Goal: Transaction & Acquisition: Purchase product/service

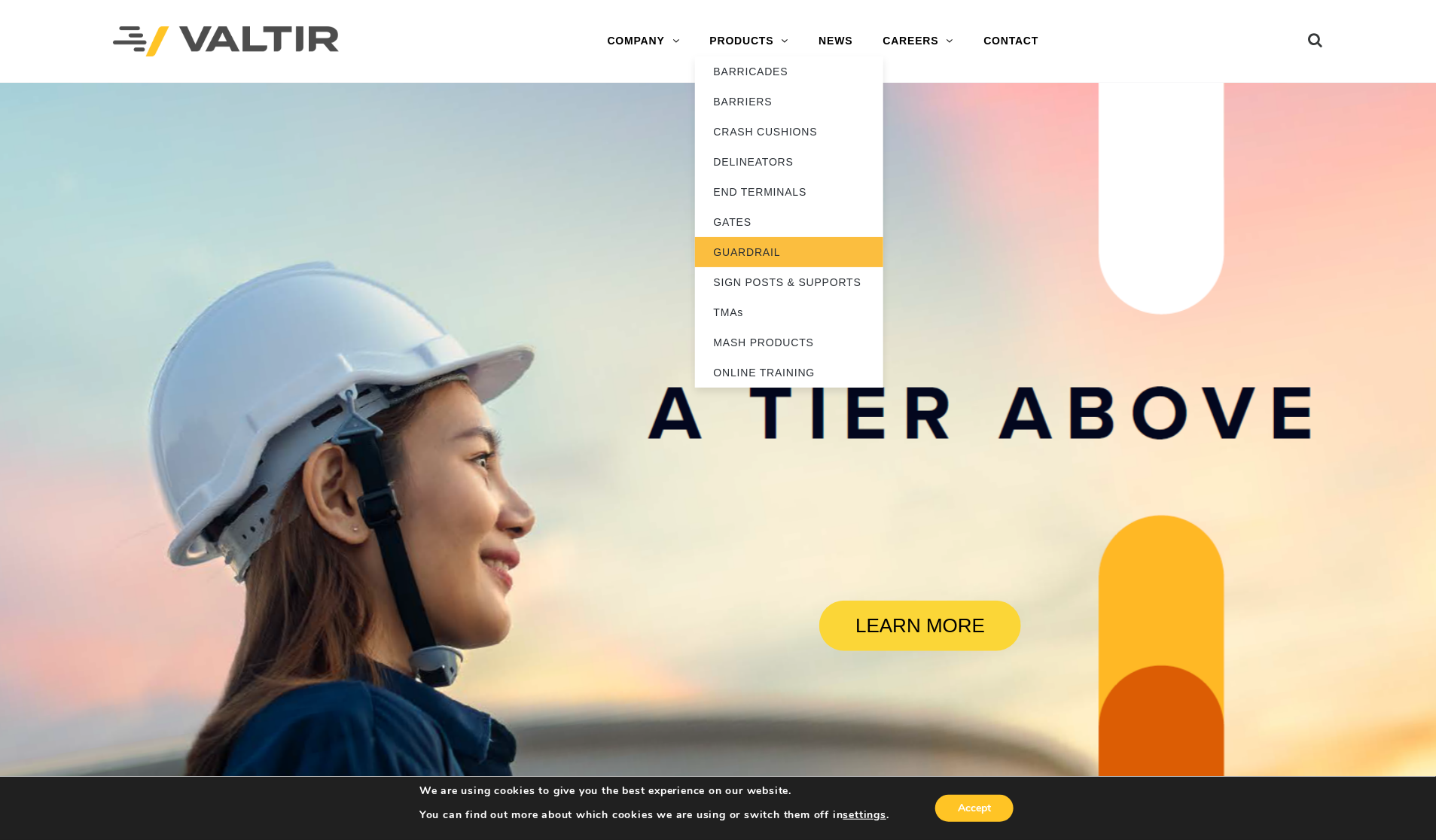
click at [756, 247] on link "GUARDRAIL" at bounding box center [790, 252] width 188 height 31
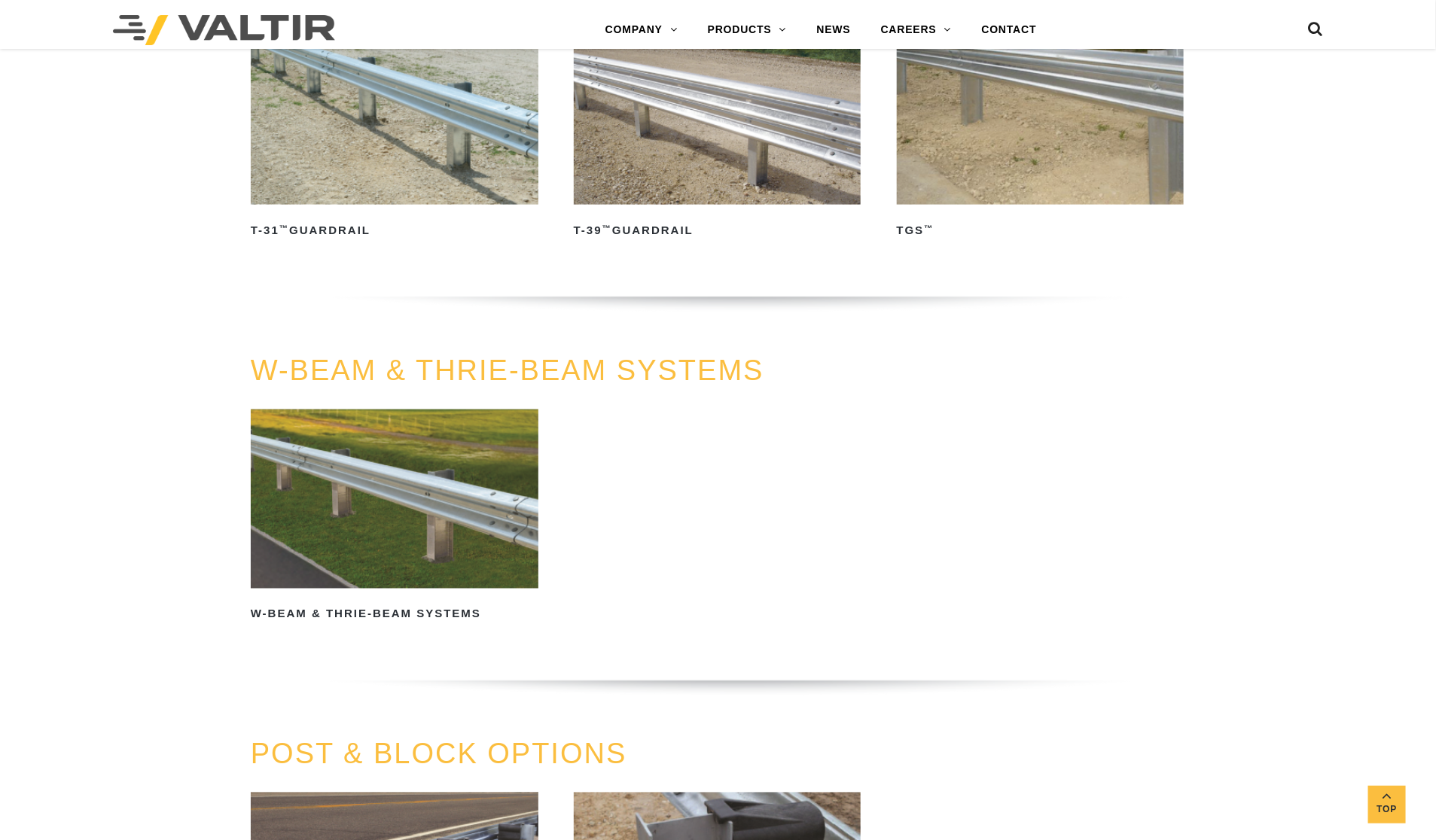
scroll to position [1035, 0]
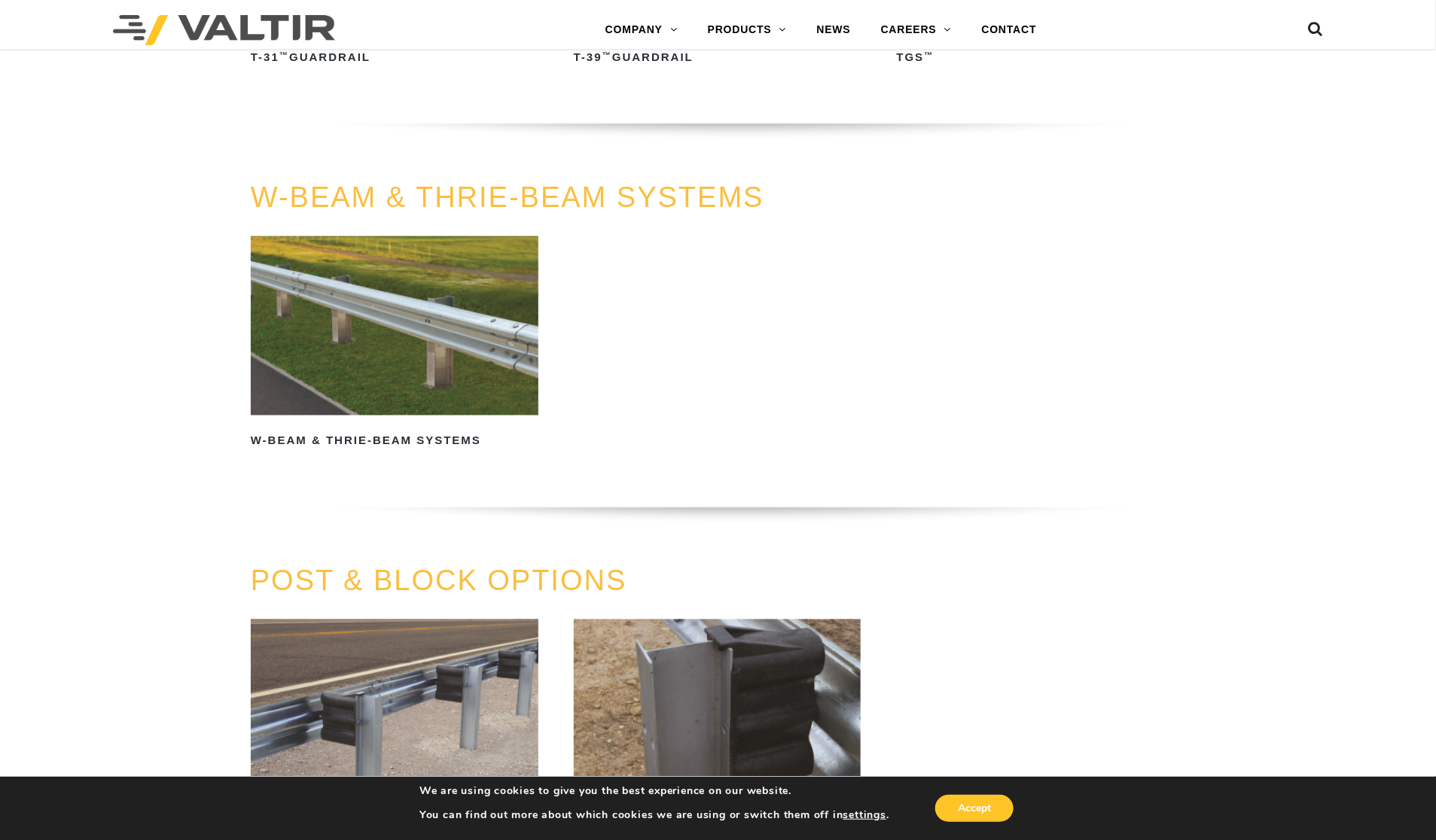
click at [441, 364] on img at bounding box center [394, 326] width 288 height 180
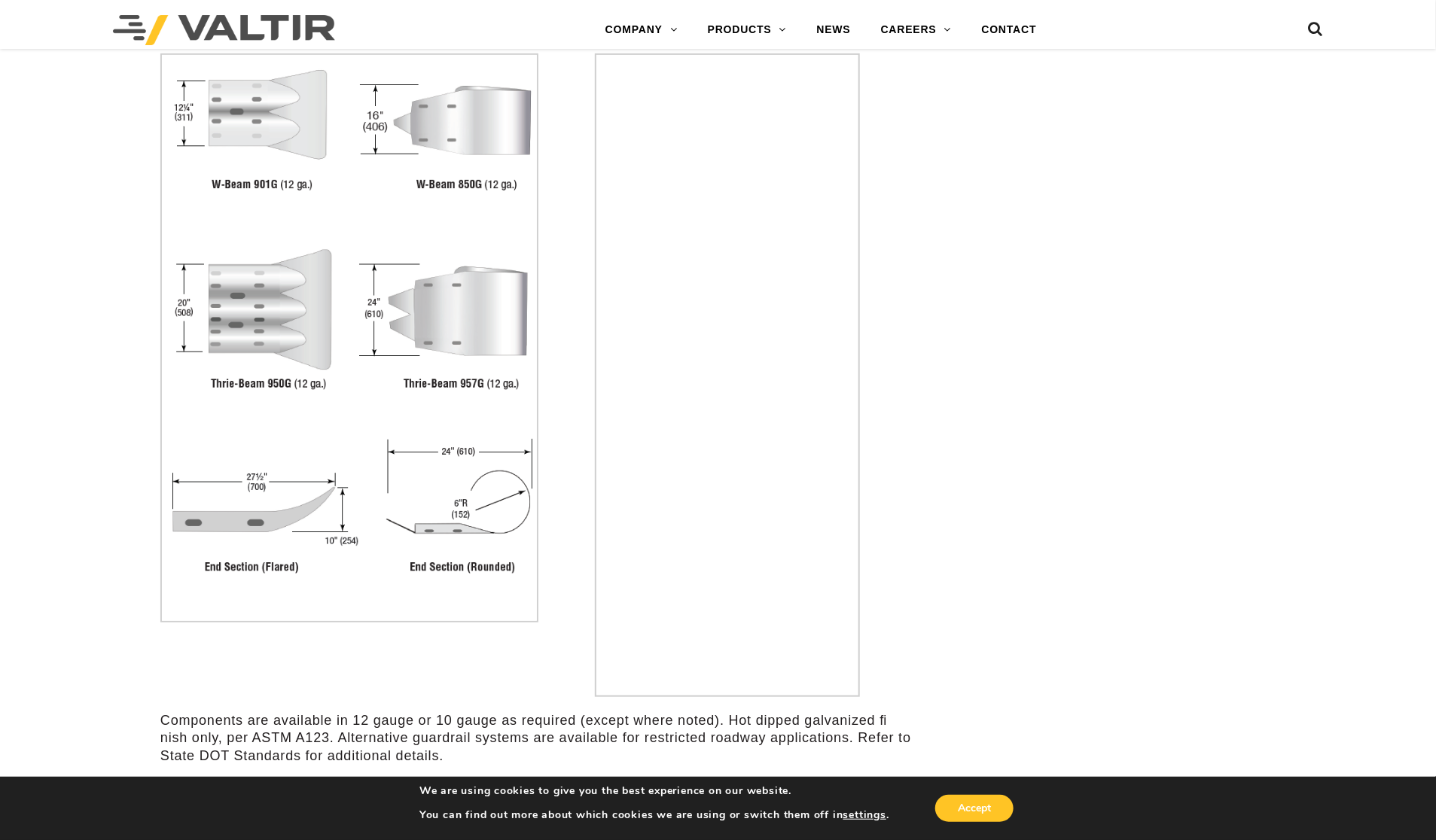
scroll to position [3105, 0]
